Goal: Task Accomplishment & Management: Complete application form

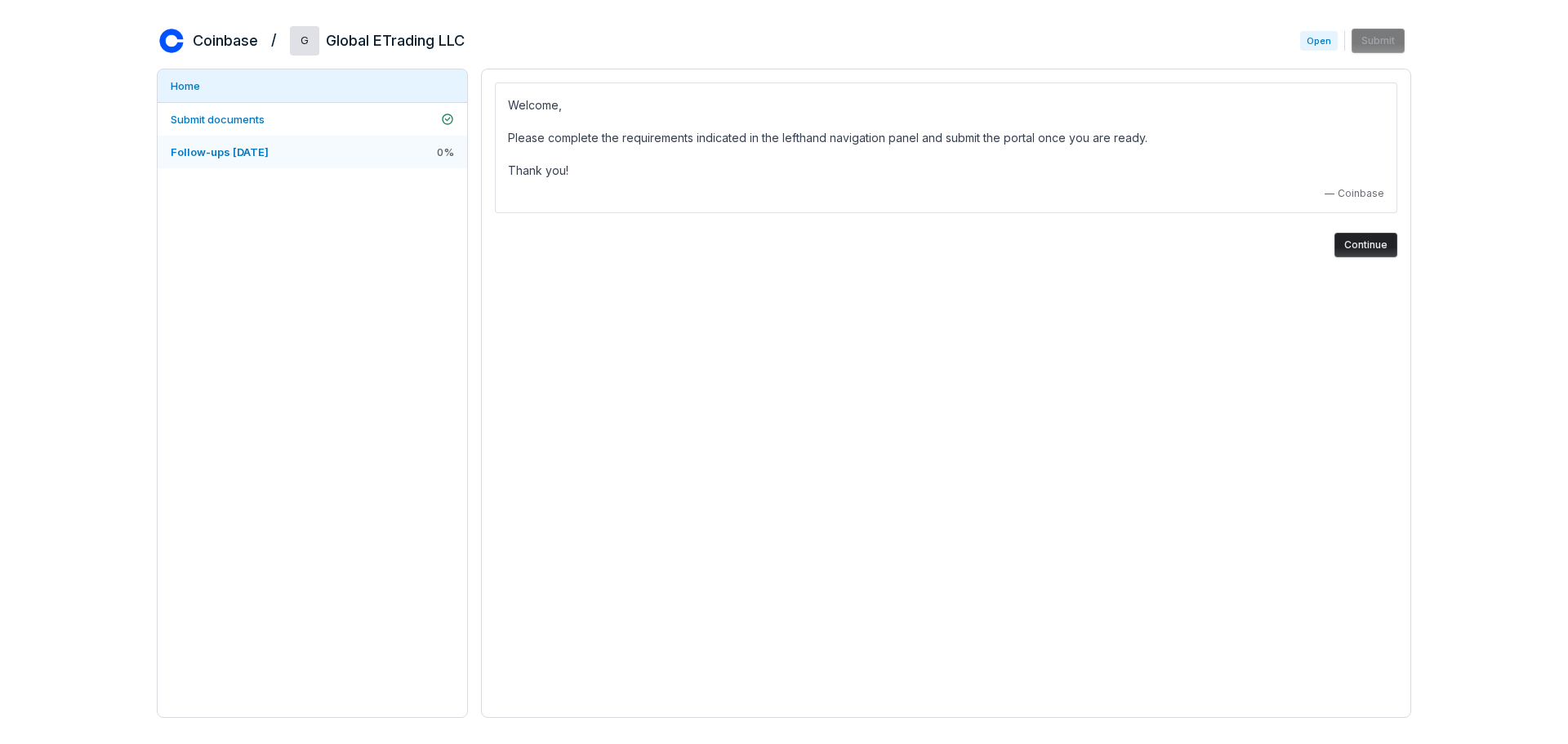
click at [247, 150] on span "Follow-ups [DATE]" at bounding box center [219, 152] width 98 height 13
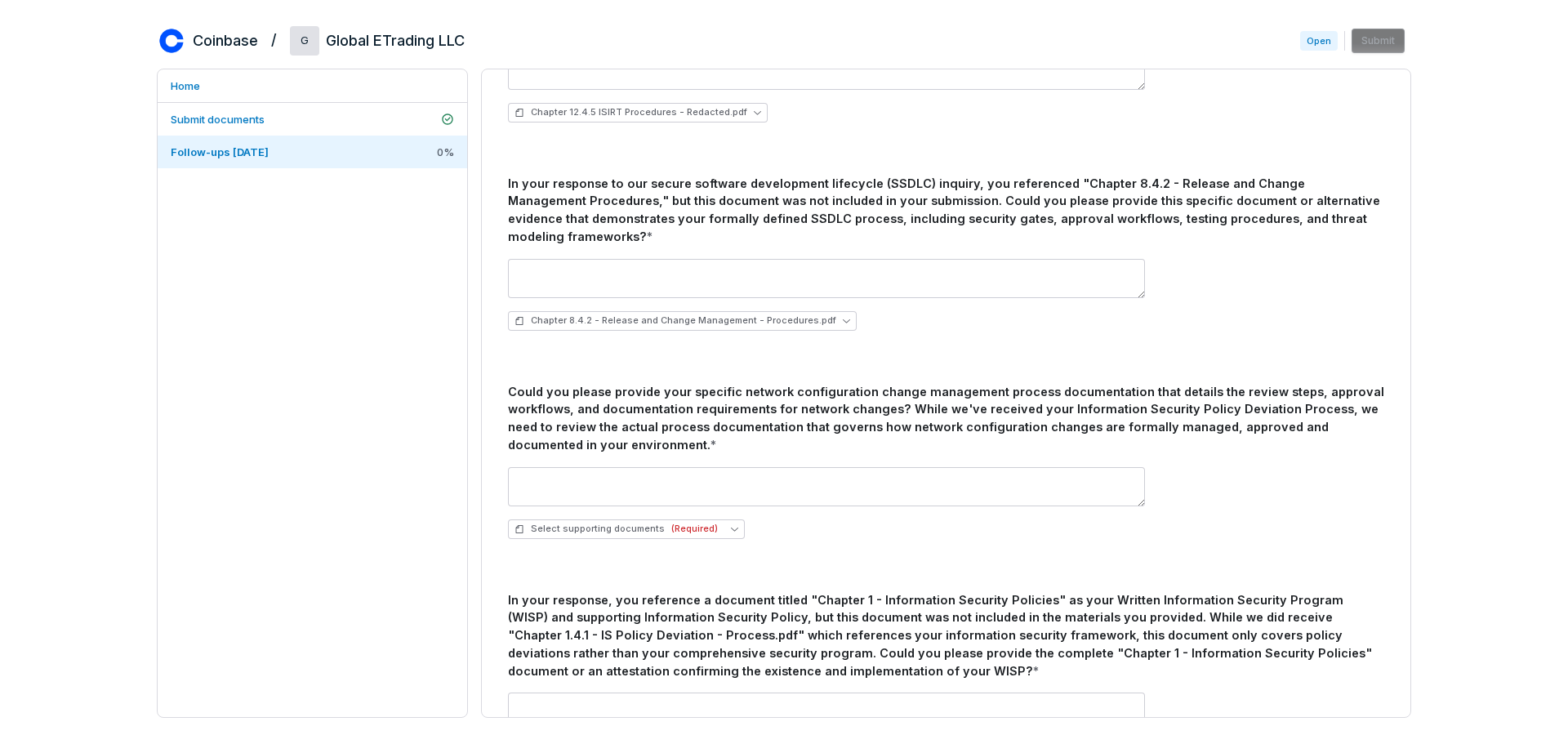
scroll to position [490, 0]
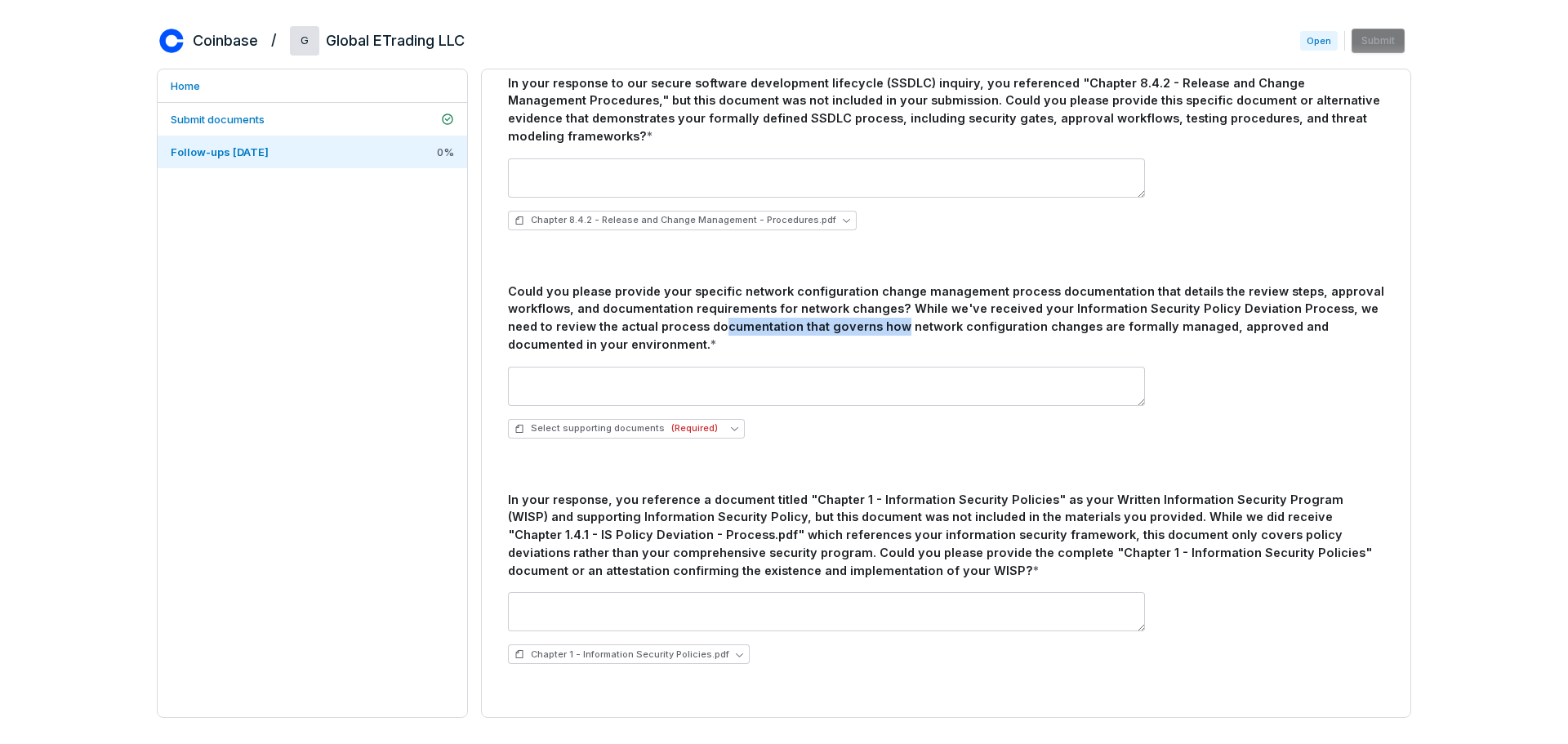
drag, startPoint x: 685, startPoint y: 323, endPoint x: 860, endPoint y: 333, distance: 175.3
click at [860, 333] on div "Could you please provide your specific network configuration change management …" at bounding box center [946, 318] width 877 height 71
click at [710, 430] on button "Select supporting documents (Required)" at bounding box center [626, 429] width 237 height 20
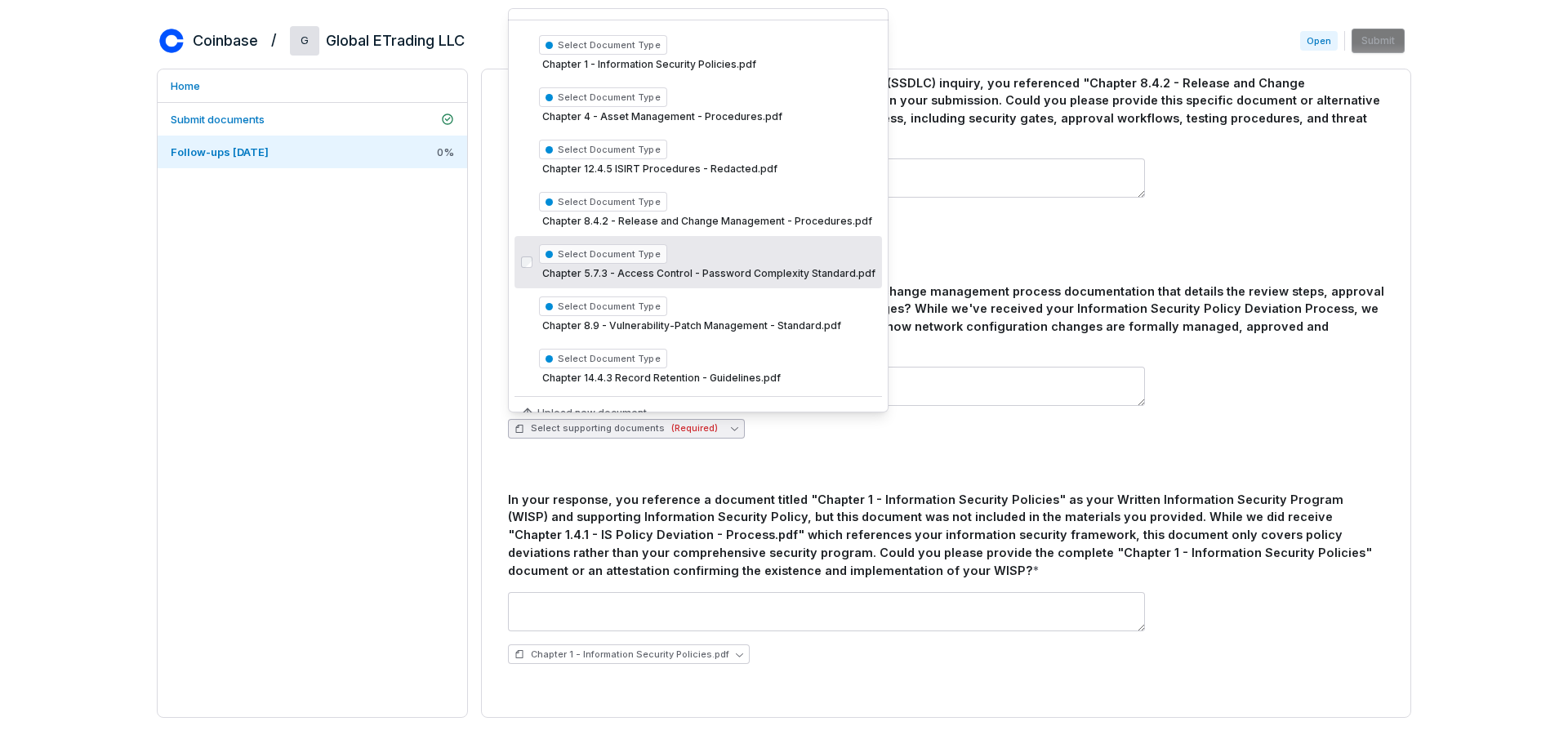
scroll to position [45, 0]
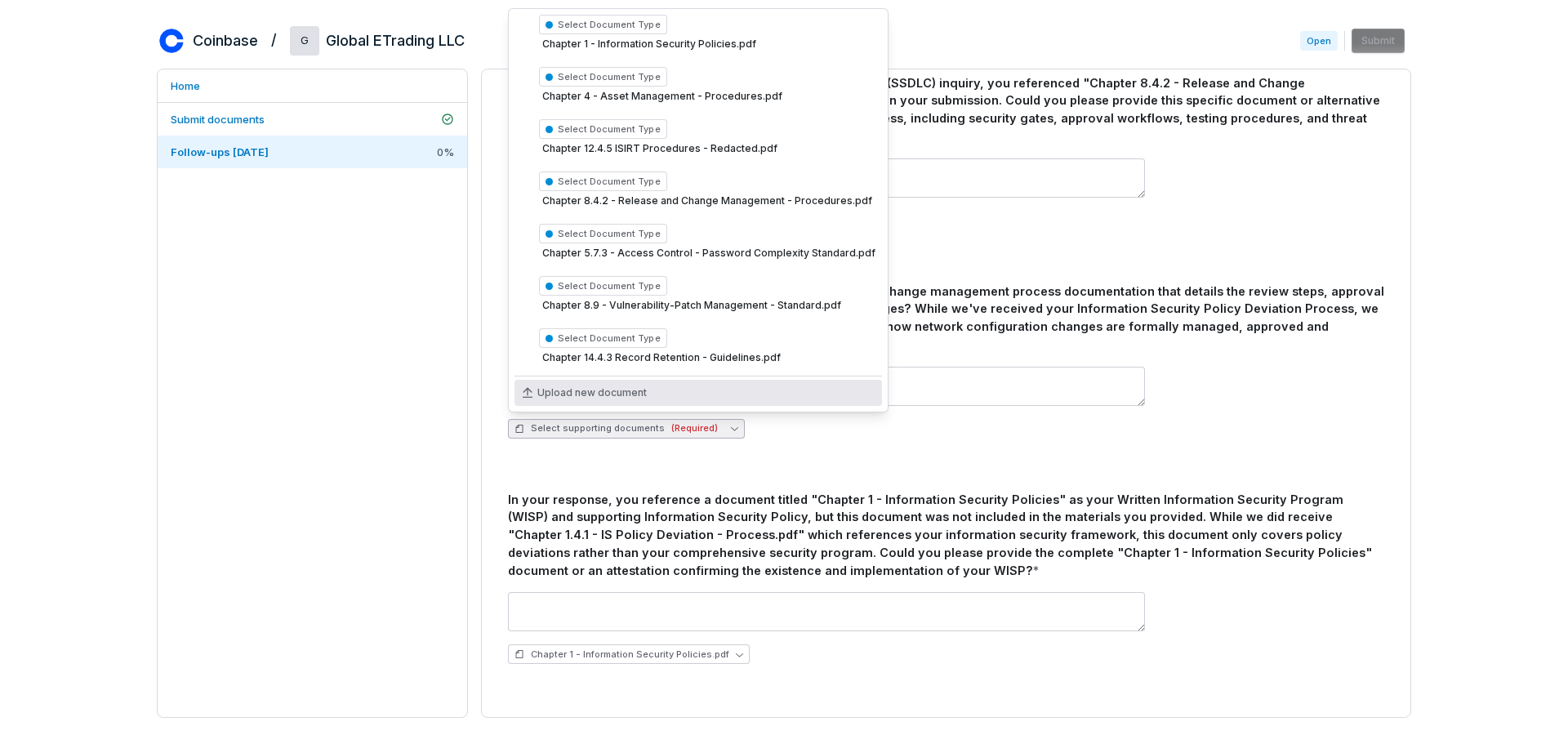
click at [626, 395] on span "Upload new document" at bounding box center [591, 393] width 109 height 13
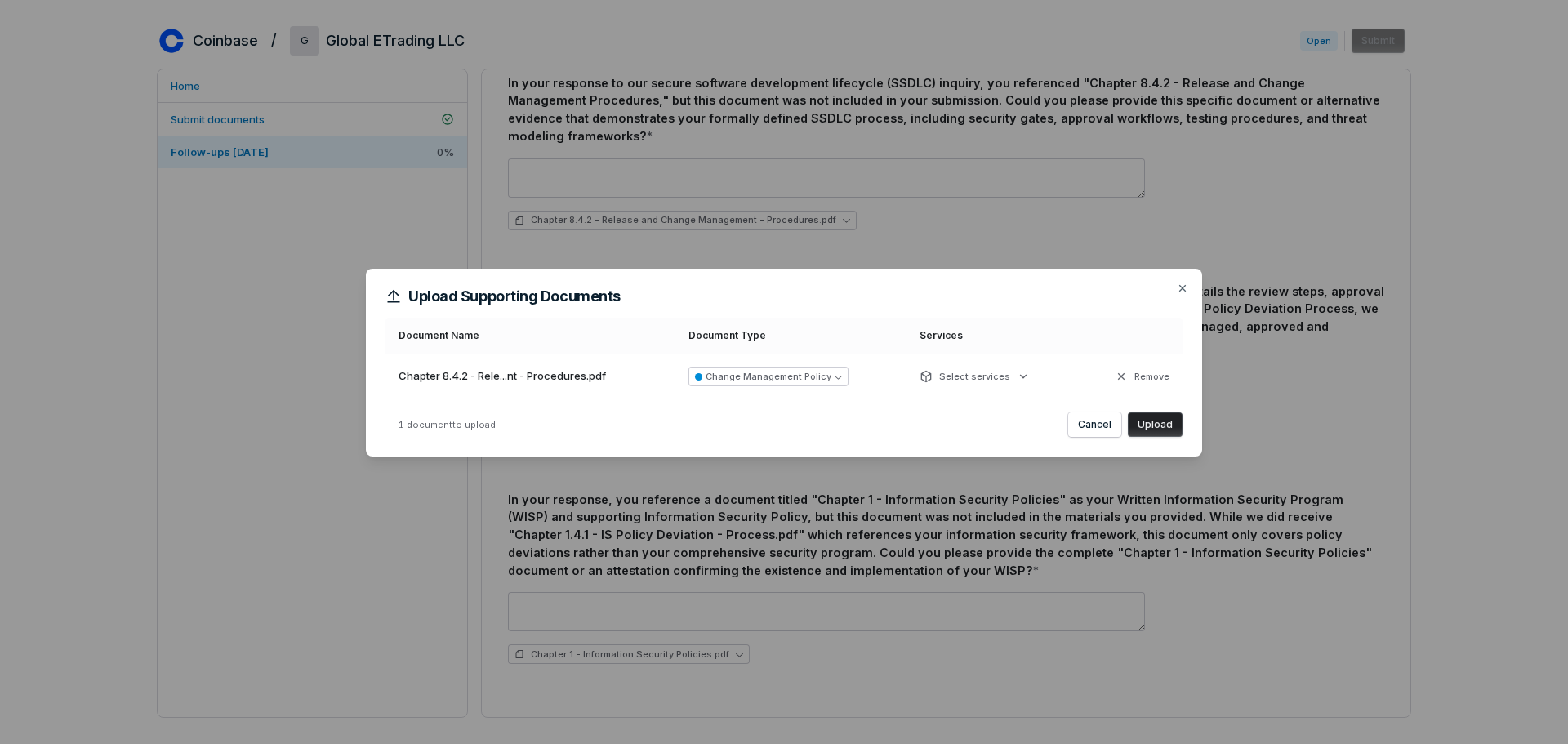
click at [1164, 427] on button "Upload" at bounding box center [1155, 424] width 55 height 24
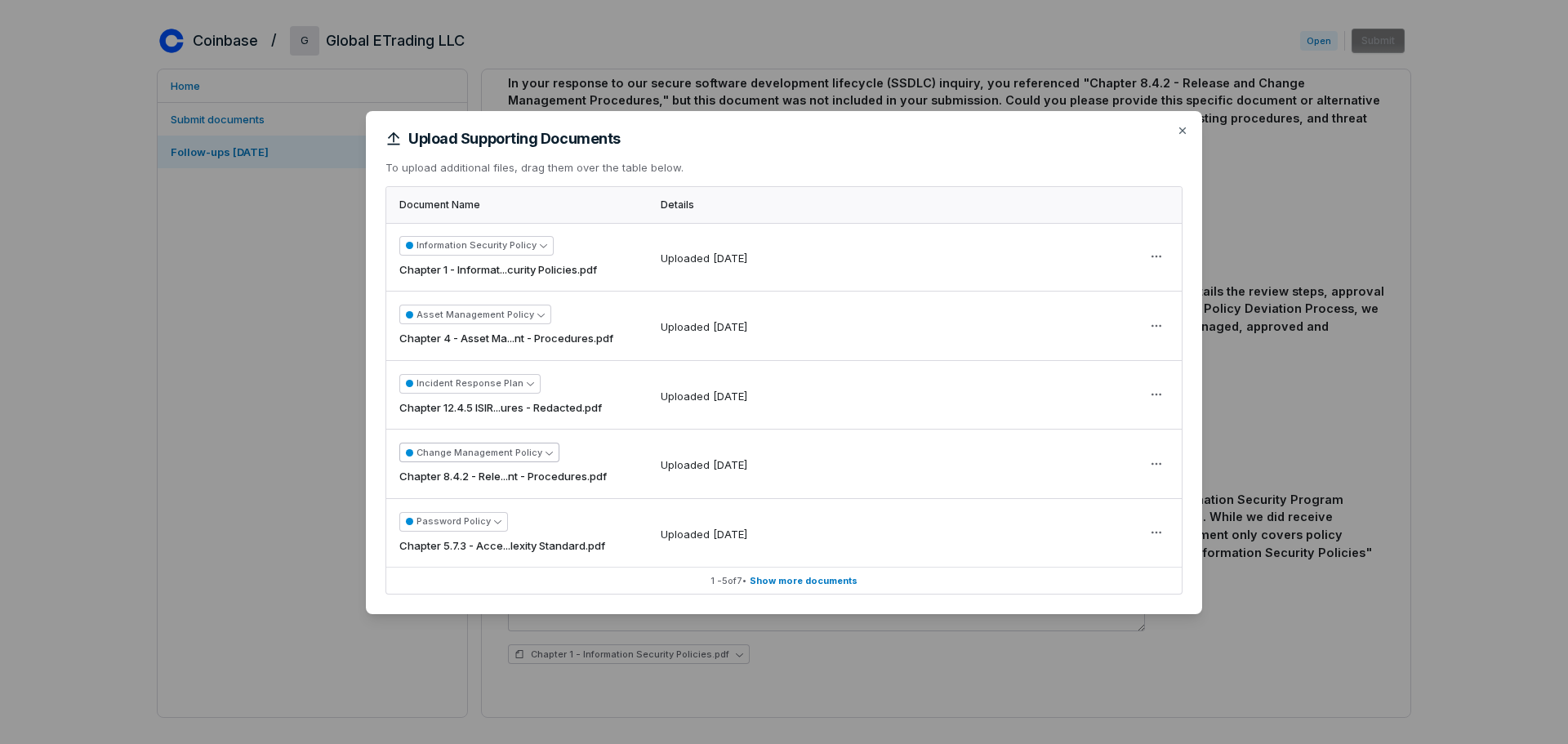
click at [482, 454] on button "Change Management Policy" at bounding box center [478, 452] width 160 height 20
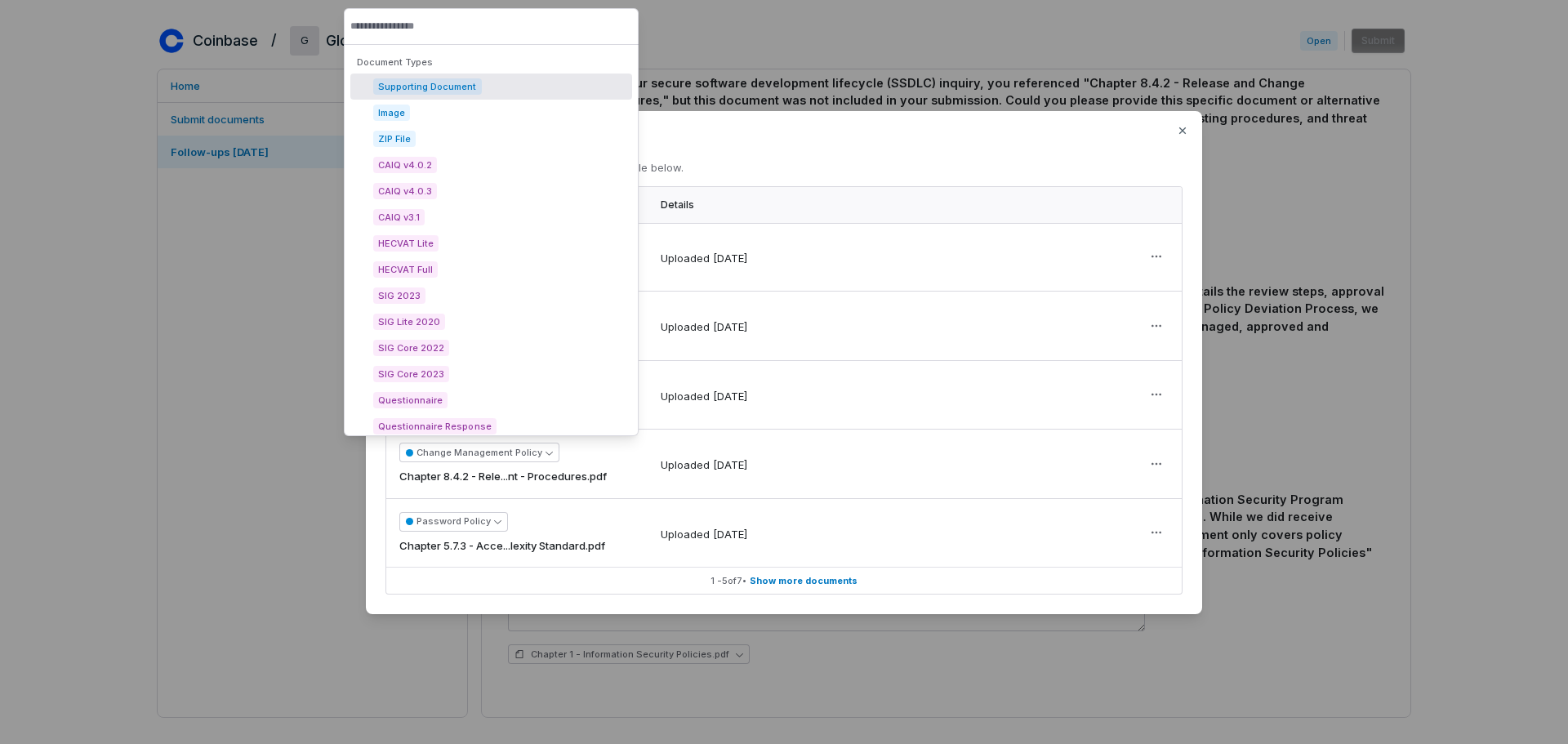
click at [489, 480] on span "Chapter 8.4.2 - Rele...nt - Procedures.pdf" at bounding box center [503, 477] width 208 height 16
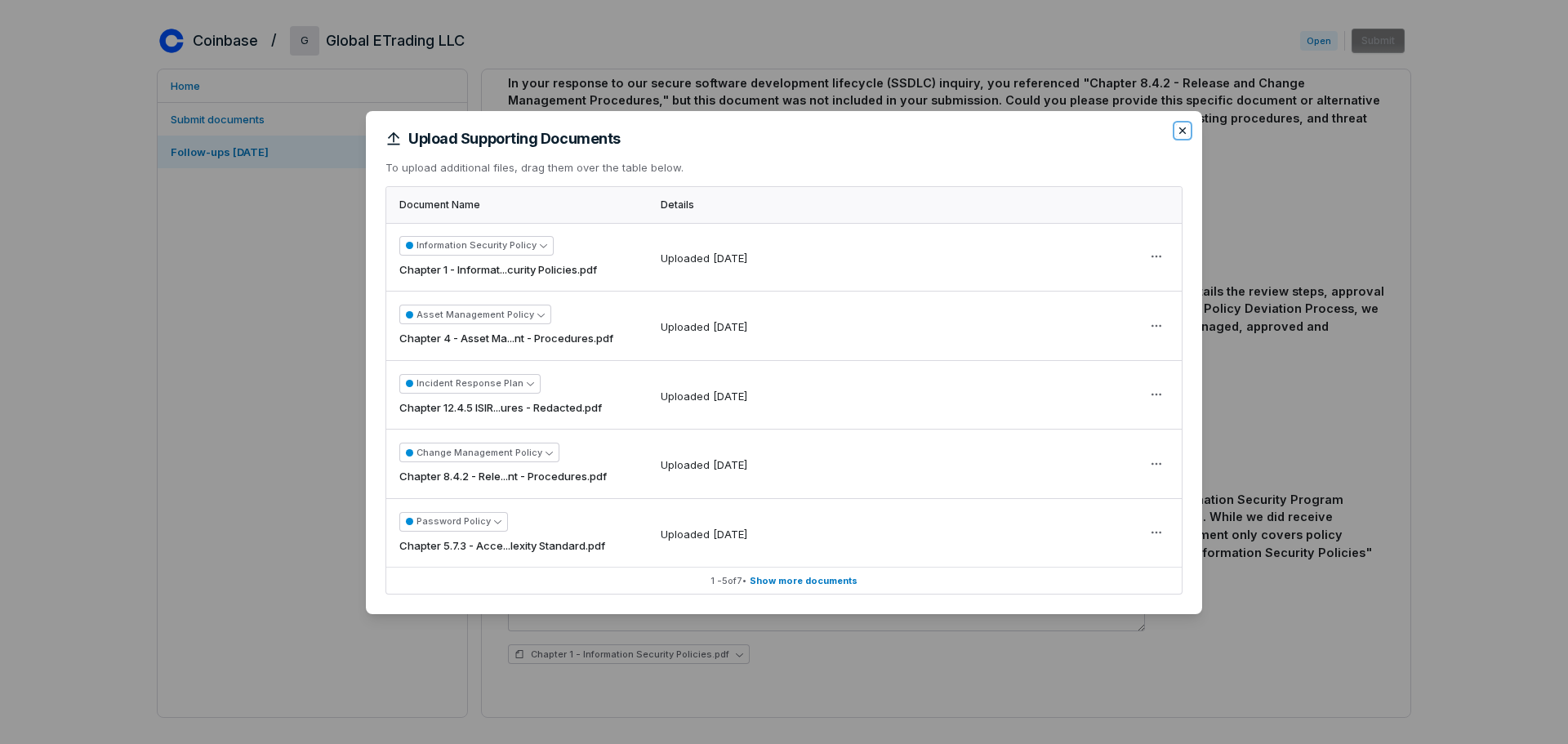
click at [1180, 133] on icon "button" at bounding box center [1183, 130] width 6 height 6
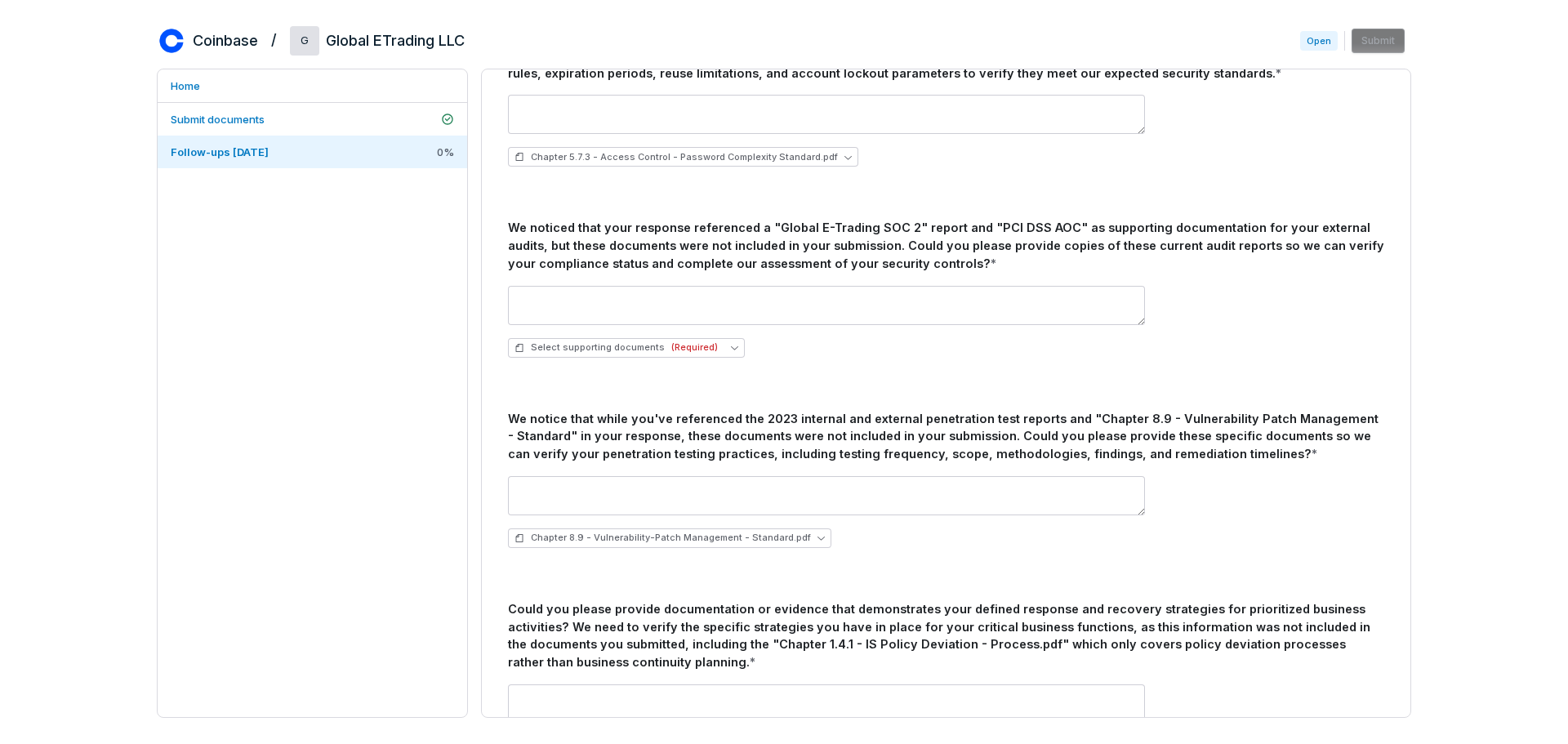
scroll to position [1961, 0]
click at [717, 348] on button "Select supporting documents (Required)" at bounding box center [626, 346] width 237 height 20
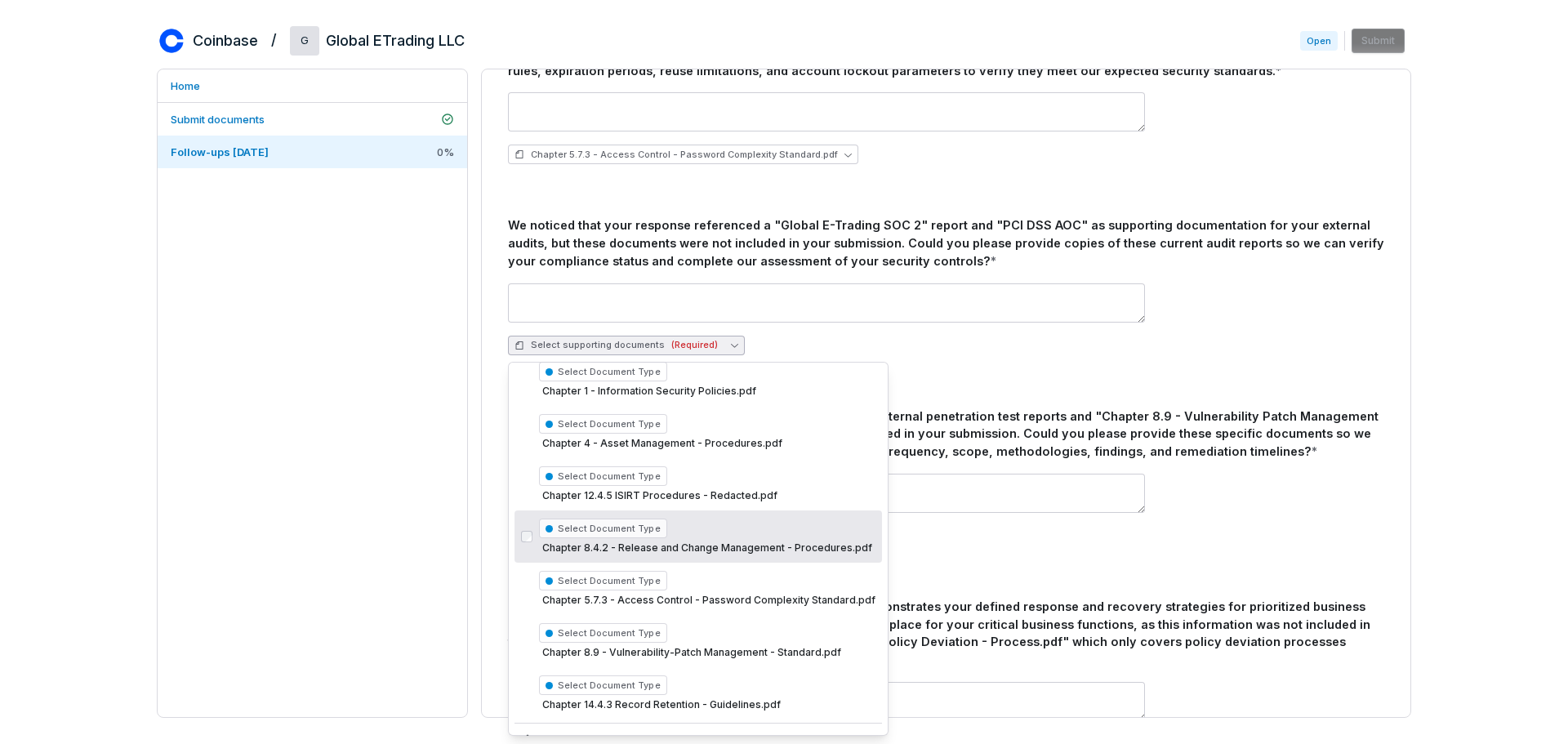
scroll to position [75, 0]
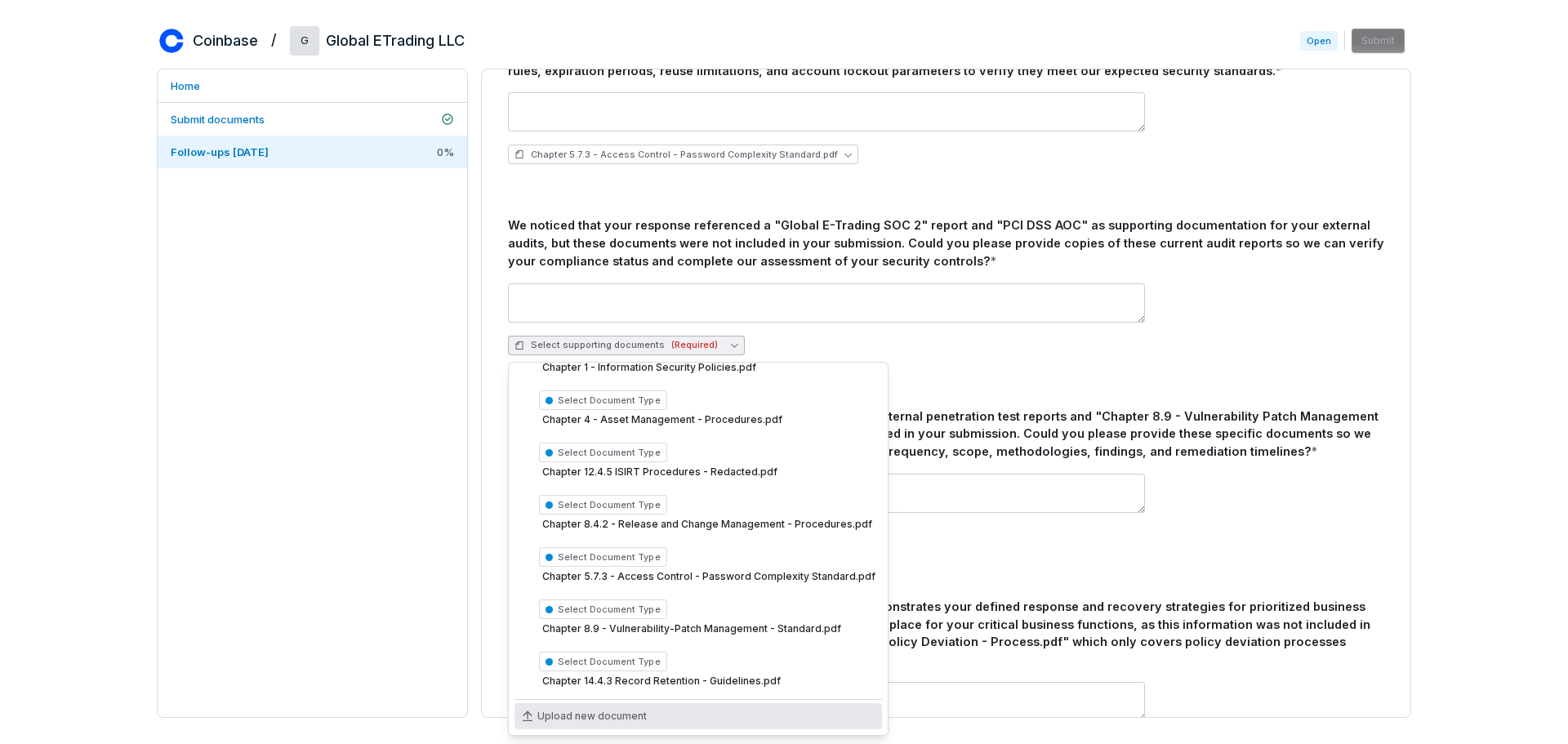
click at [633, 718] on span "Upload new document" at bounding box center [591, 716] width 109 height 13
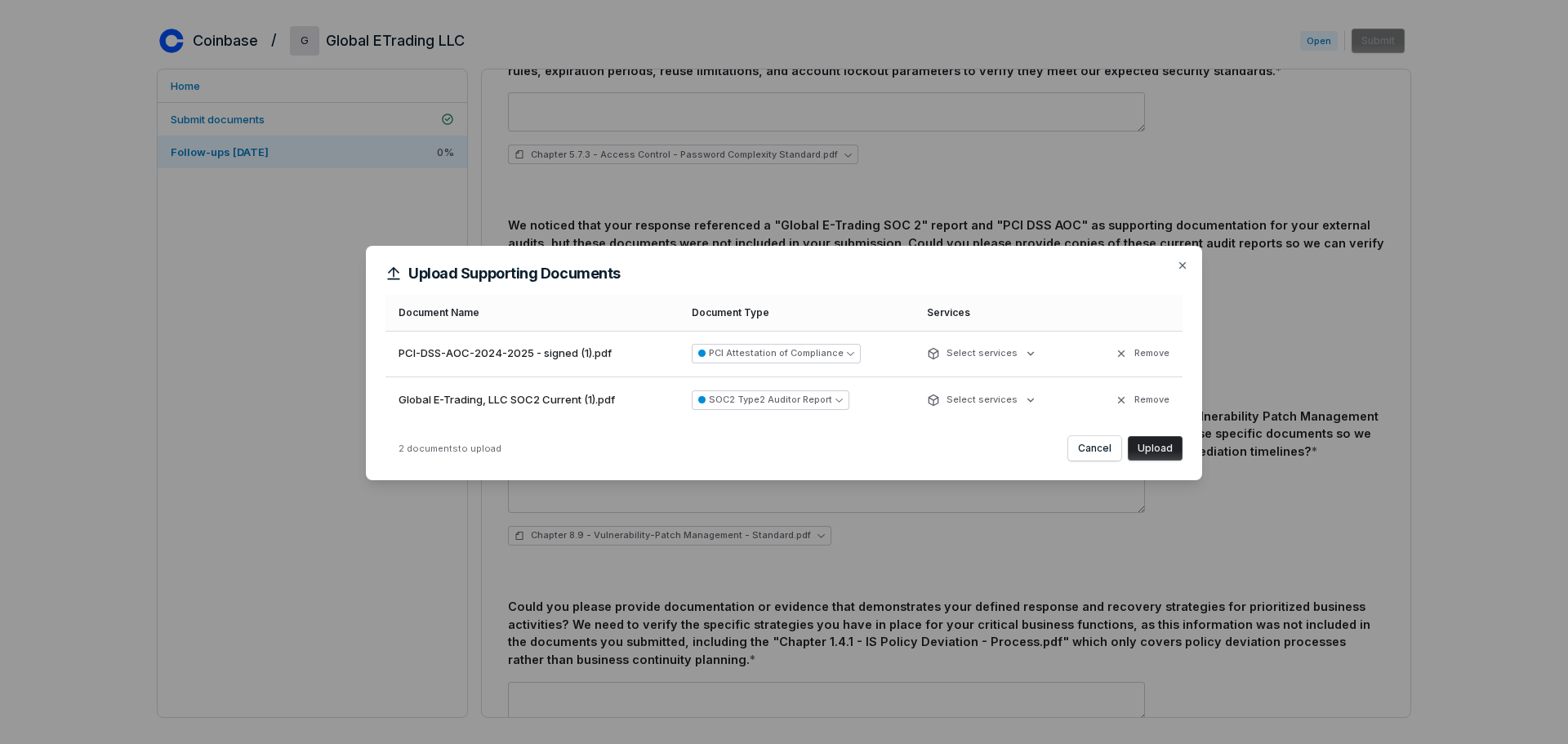
click at [1149, 451] on button "Upload" at bounding box center [1155, 448] width 55 height 24
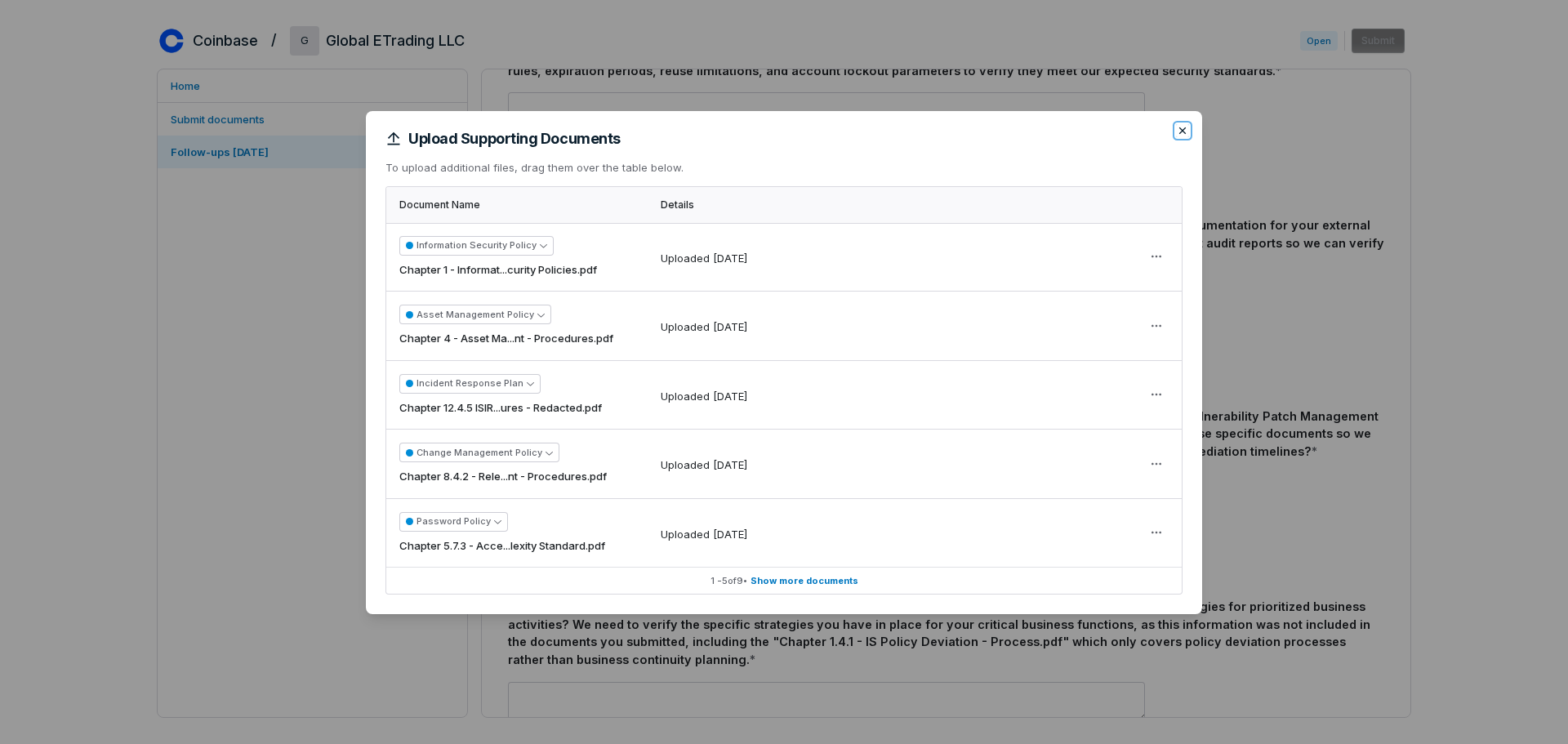
click at [1185, 132] on icon "button" at bounding box center [1183, 131] width 13 height 13
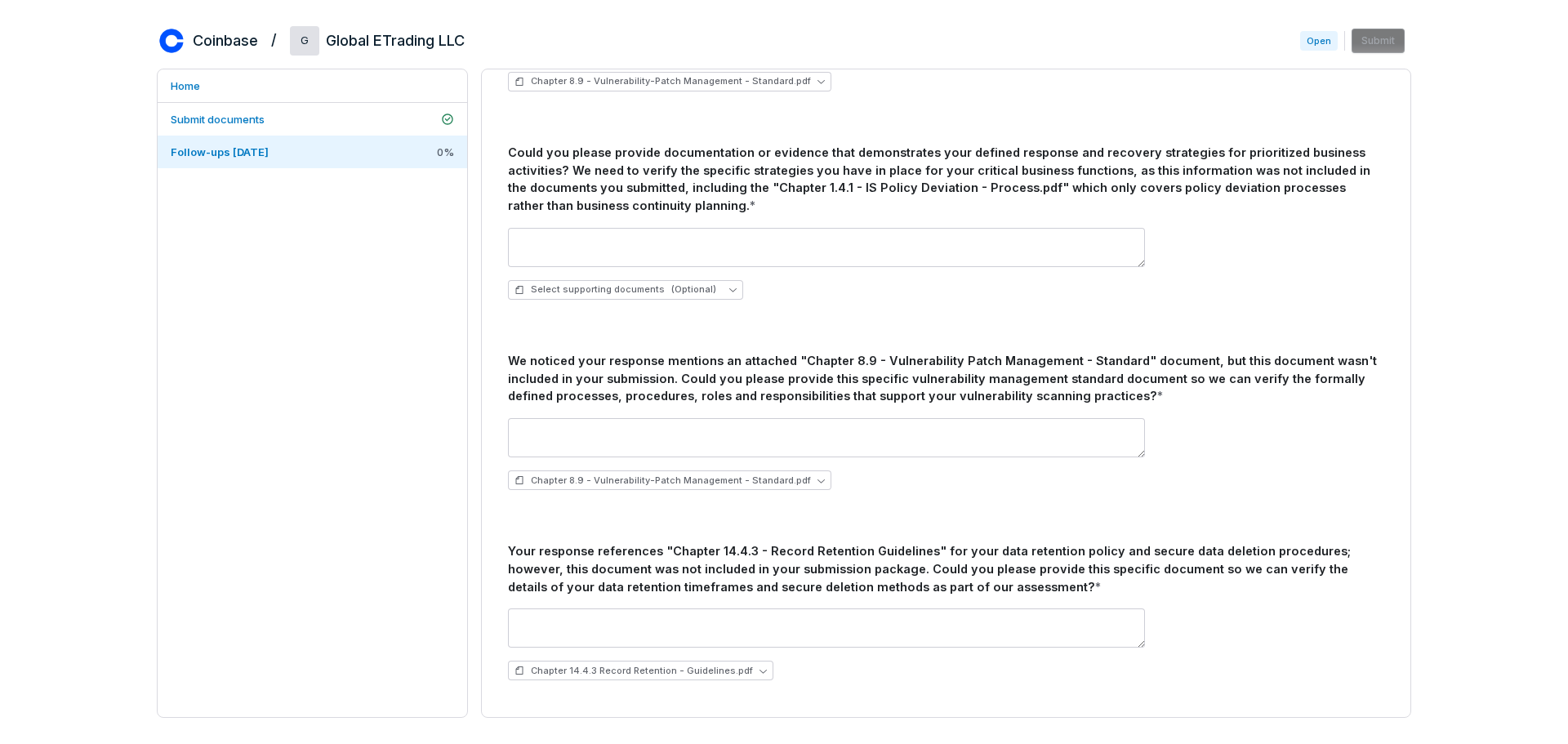
scroll to position [2417, 0]
